Goal: Task Accomplishment & Management: Use online tool/utility

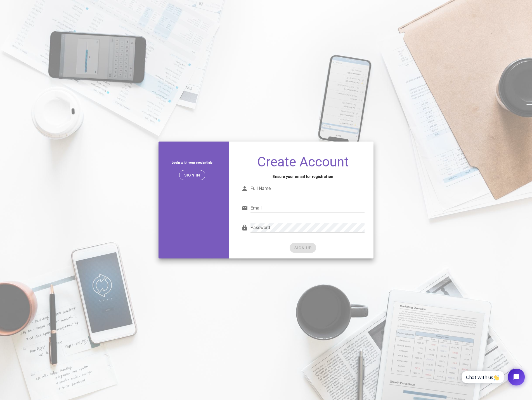
click at [288, 187] on input "Full Name" at bounding box center [308, 188] width 114 height 9
type input "o"
type input "[PERSON_NAME]"
click at [260, 206] on div "Email" at bounding box center [308, 208] width 114 height 9
type input "[EMAIL_ADDRESS][DOMAIN_NAME]"
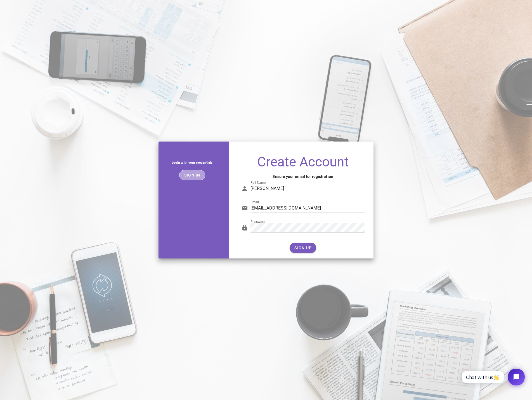
click at [192, 176] on span "Sign in" at bounding box center [192, 175] width 17 height 4
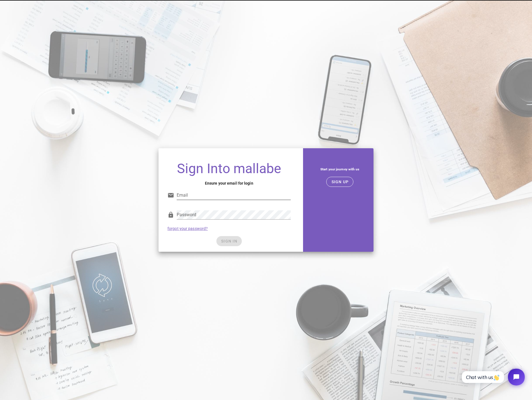
click at [220, 193] on input "Email" at bounding box center [234, 195] width 114 height 9
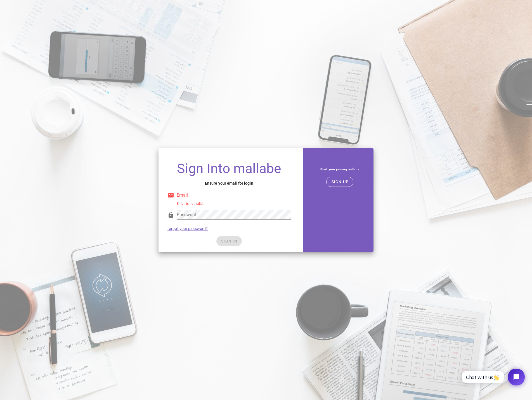
type input "[EMAIL_ADDRESS][DOMAIN_NAME]"
click at [229, 240] on span "SIGN IN" at bounding box center [229, 241] width 17 height 4
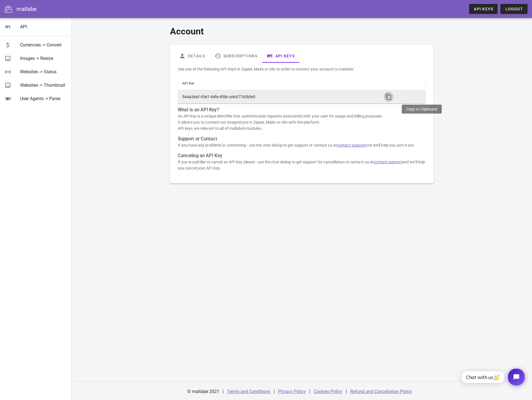
click at [392, 98] on icon "button" at bounding box center [389, 96] width 7 height 7
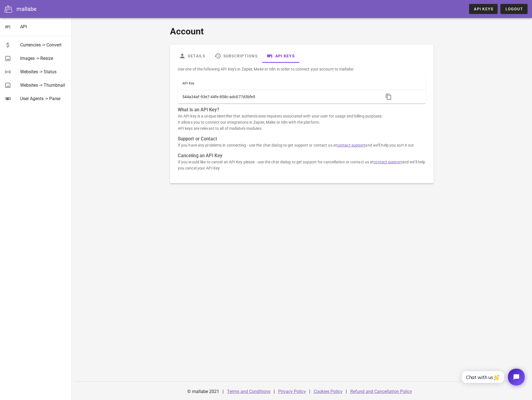
click at [21, 10] on div "mallabe" at bounding box center [27, 9] width 20 height 8
click at [5, 9] on icon at bounding box center [8, 9] width 8 height 8
click at [41, 46] on div "Currencies -> Convert" at bounding box center [43, 44] width 47 height 5
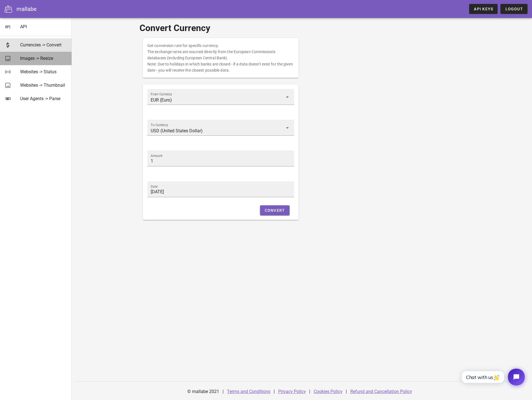
click at [39, 57] on div "Images -> Resize" at bounding box center [43, 58] width 47 height 5
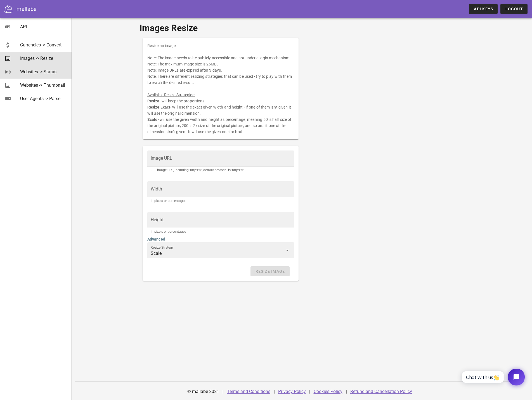
click at [39, 71] on div "Websites -> Status" at bounding box center [43, 71] width 47 height 5
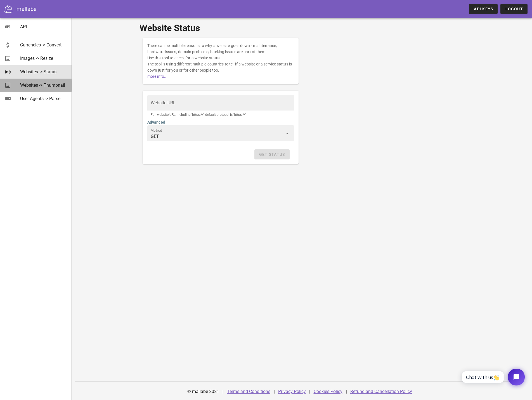
click at [41, 87] on div "Websites -> Thumbnail" at bounding box center [43, 85] width 47 height 5
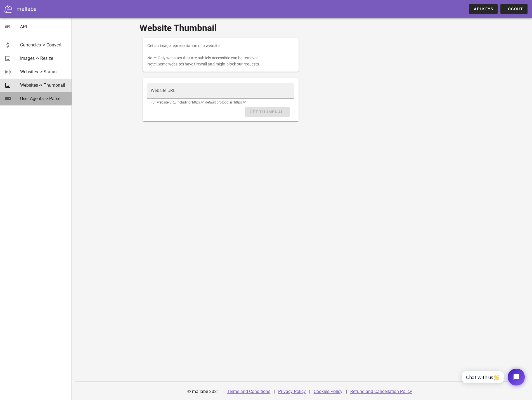
click at [40, 98] on div "User Agents -> Parse" at bounding box center [43, 98] width 47 height 5
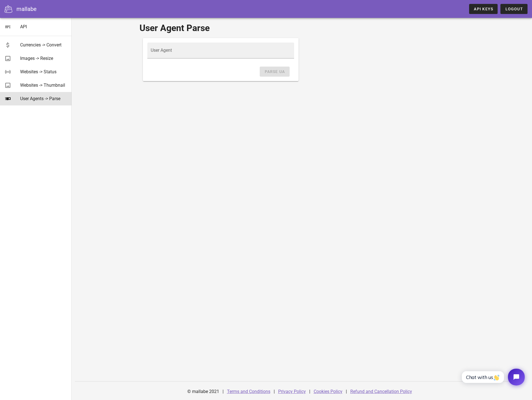
click at [8, 7] on icon at bounding box center [8, 9] width 8 height 8
